Goal: Task Accomplishment & Management: Complete application form

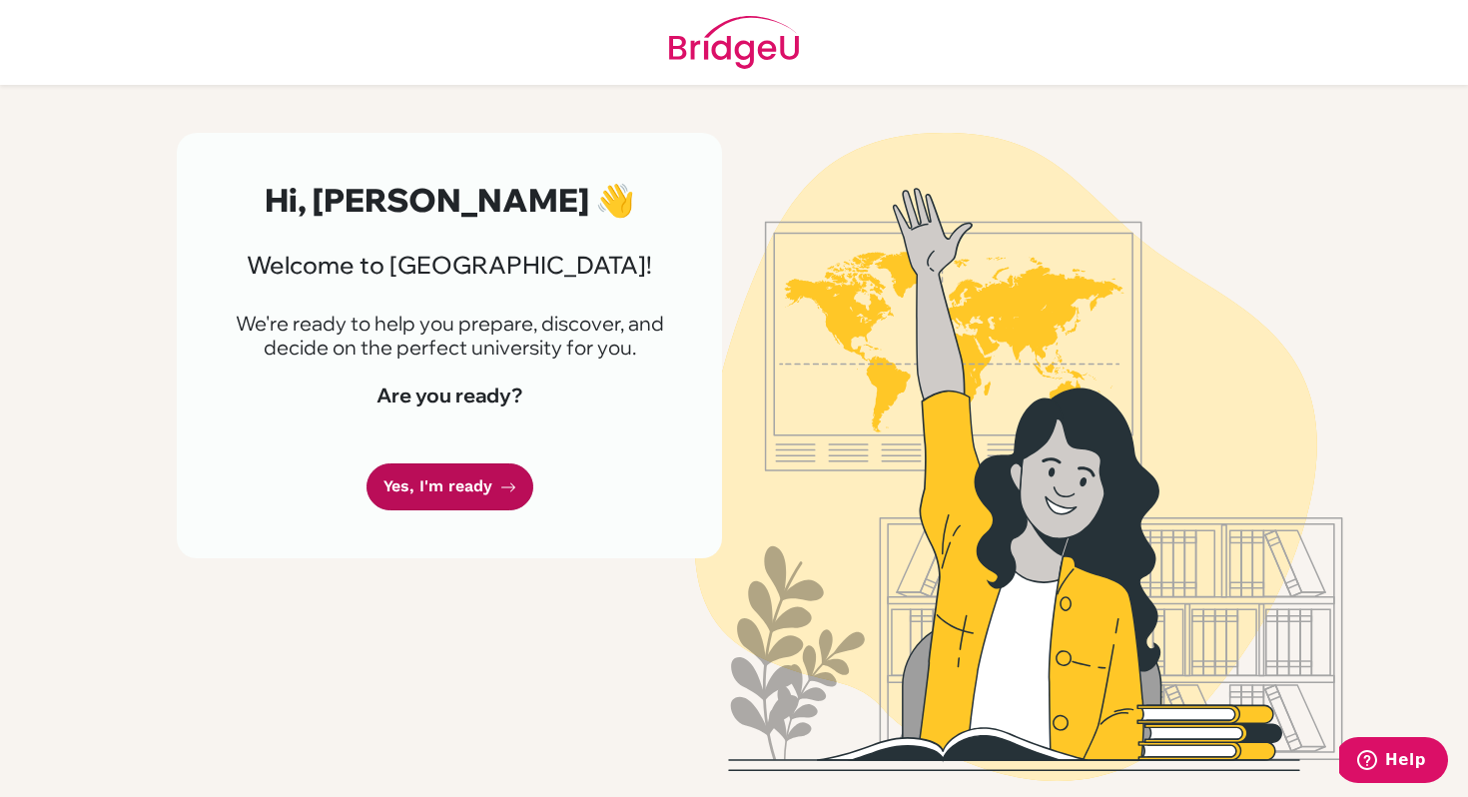
click at [455, 490] on link "Yes, I'm ready" at bounding box center [449, 486] width 167 height 47
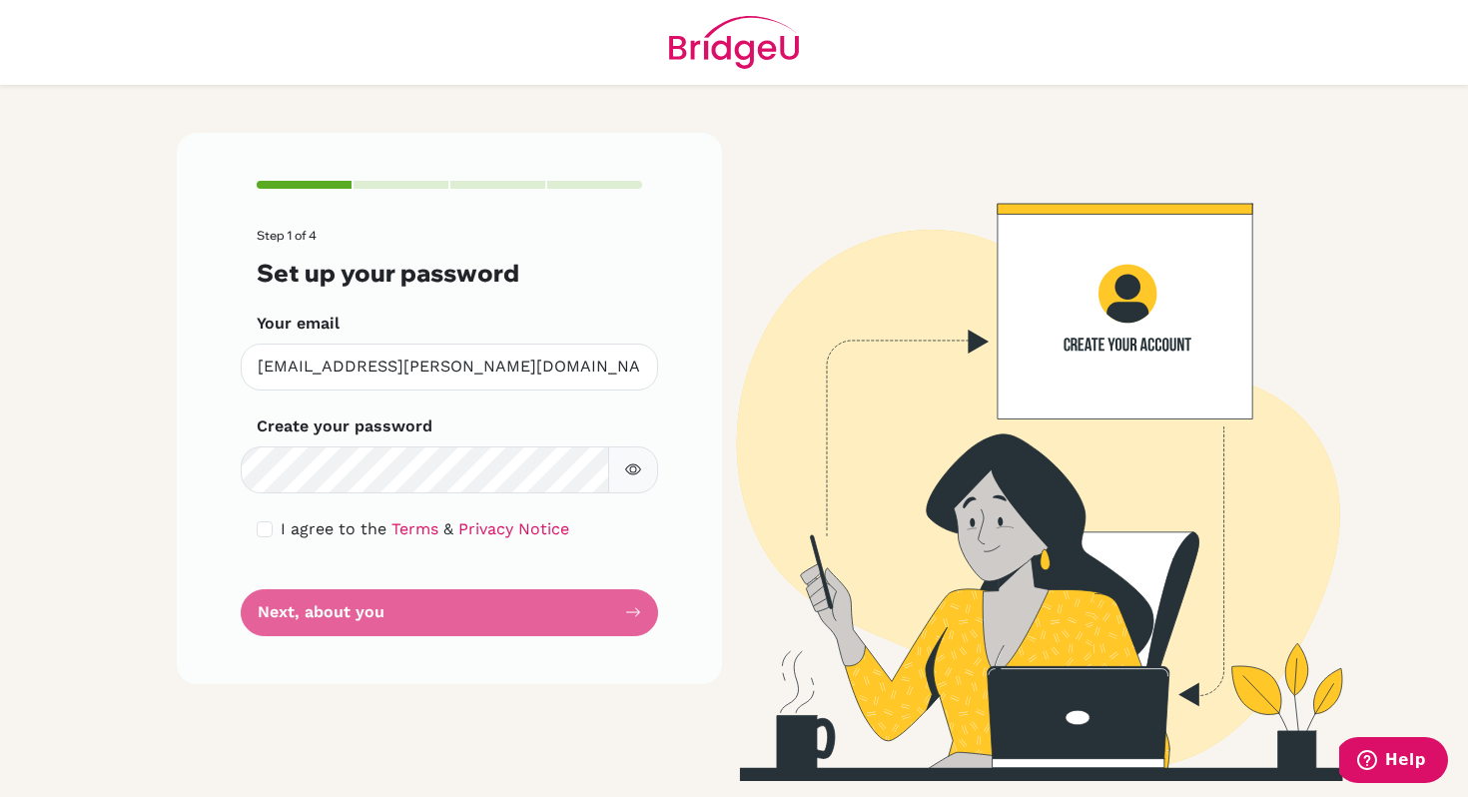
click at [406, 627] on form "Step 1 of 4 Set up your password Your email [PERSON_NAME][EMAIL_ADDRESS][PERSON…" at bounding box center [449, 432] width 385 height 407
click at [265, 544] on form "Step 1 of 4 Set up your password Your email luciana.ojeda@colegiobolivar.org In…" at bounding box center [449, 432] width 385 height 407
click at [264, 540] on div "I agree to the Terms & Privacy Notice" at bounding box center [449, 529] width 385 height 24
click at [248, 523] on div "Step 1 of 4 Set up your password Your email luciana.ojeda@colegiobolivar.org In…" at bounding box center [449, 408] width 545 height 551
click at [260, 528] on input "checkbox" at bounding box center [265, 529] width 16 height 16
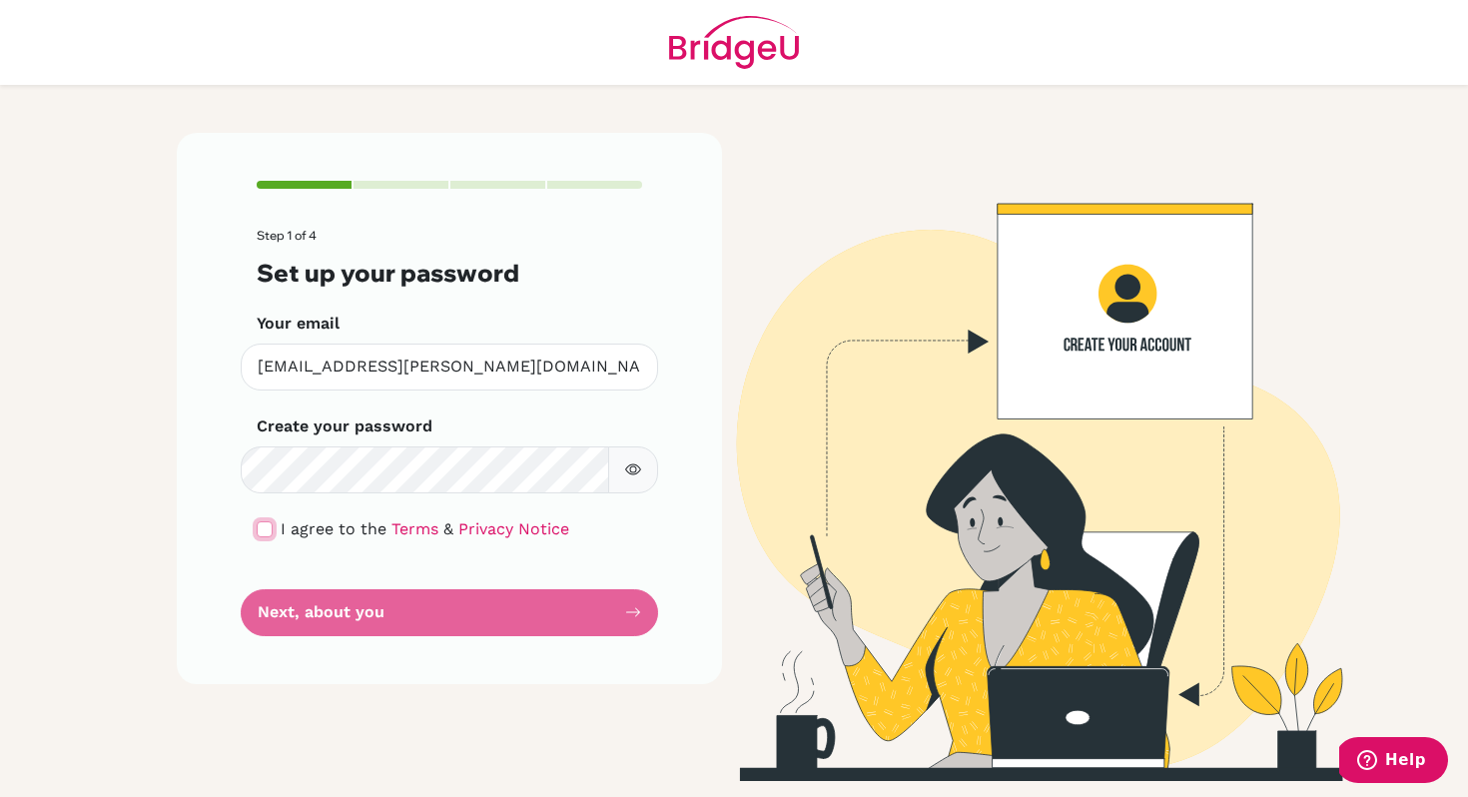
checkbox input "true"
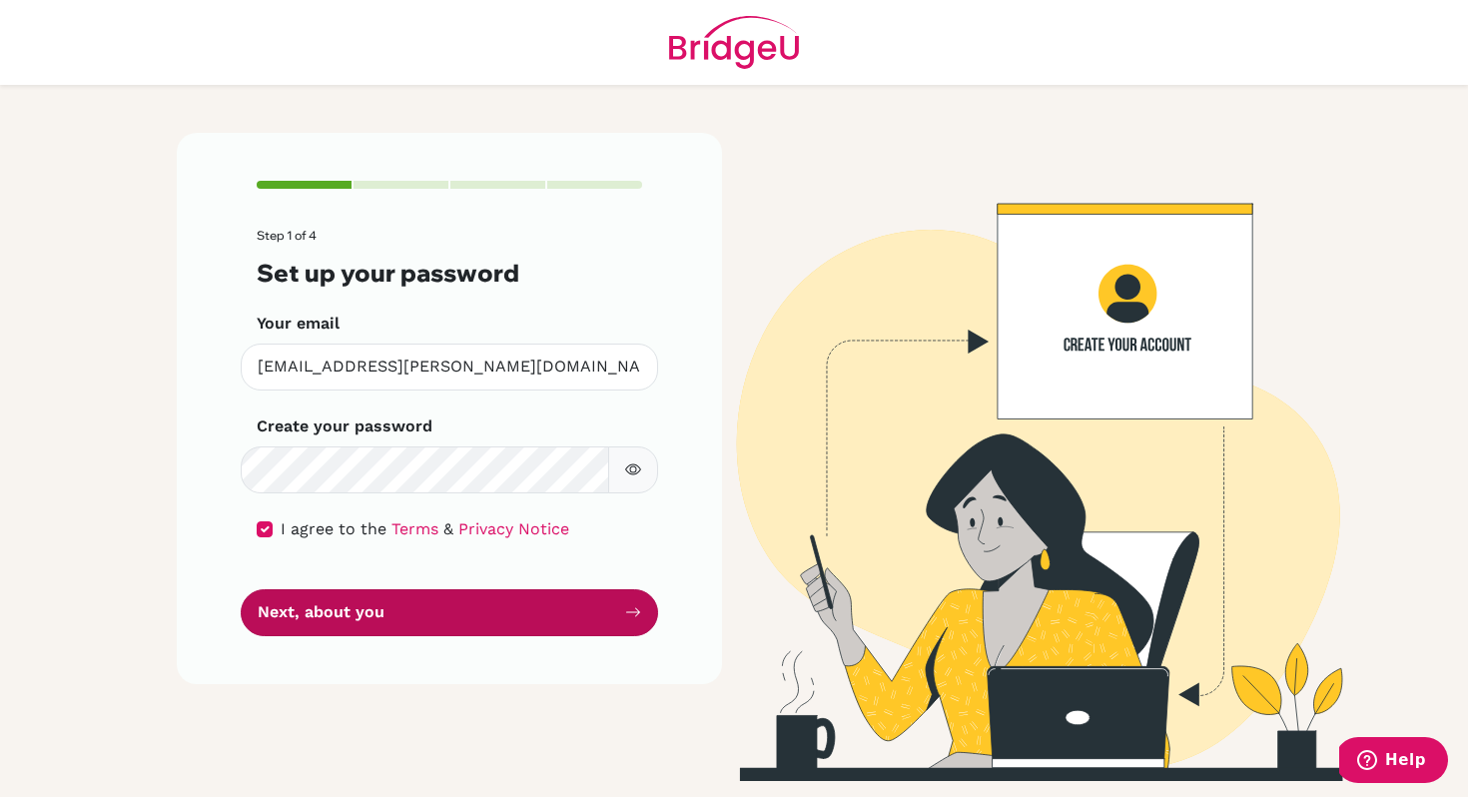
click at [315, 617] on button "Next, about you" at bounding box center [449, 612] width 417 height 47
